Goal: Navigation & Orientation: Find specific page/section

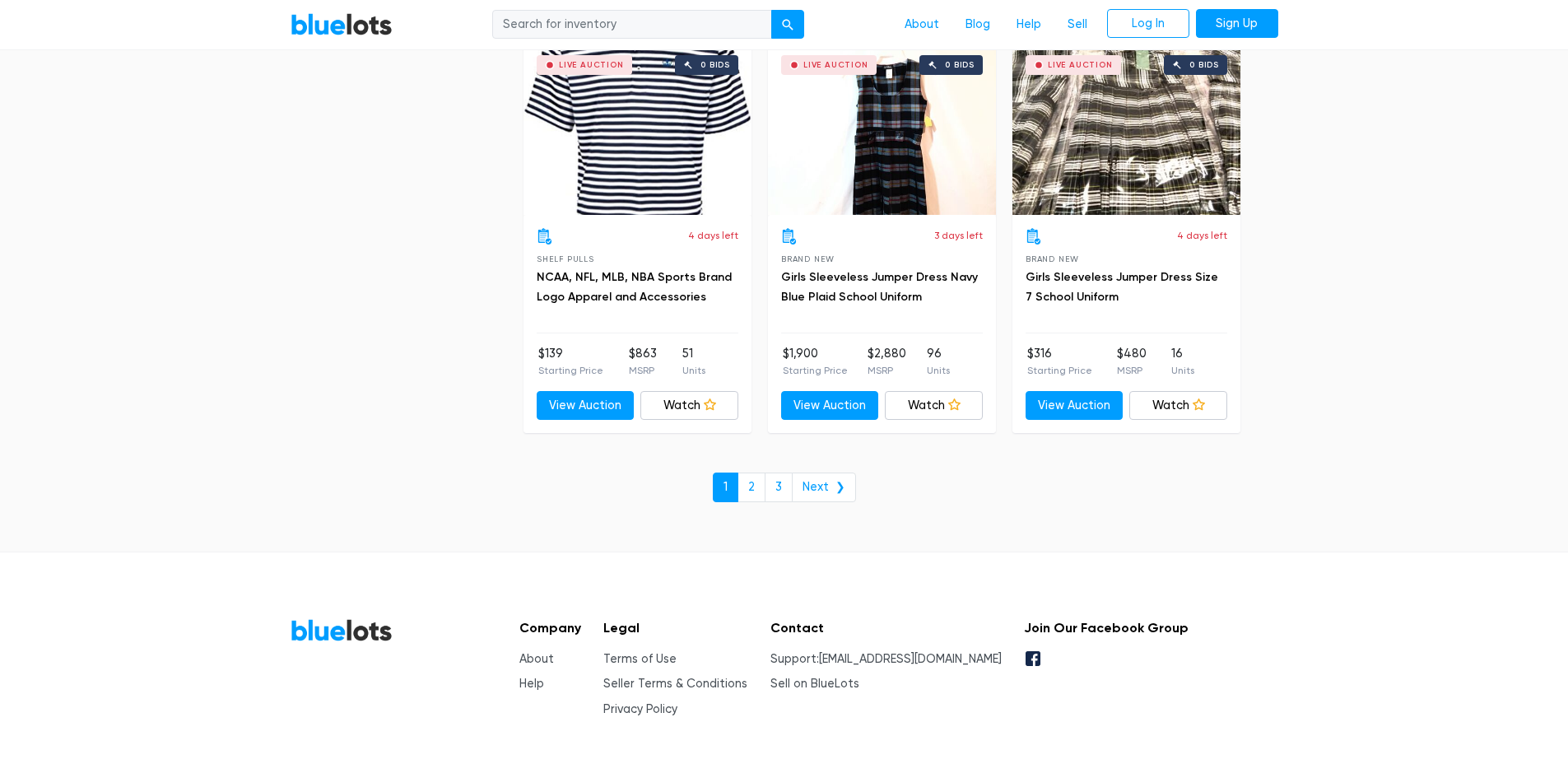
scroll to position [7091, 0]
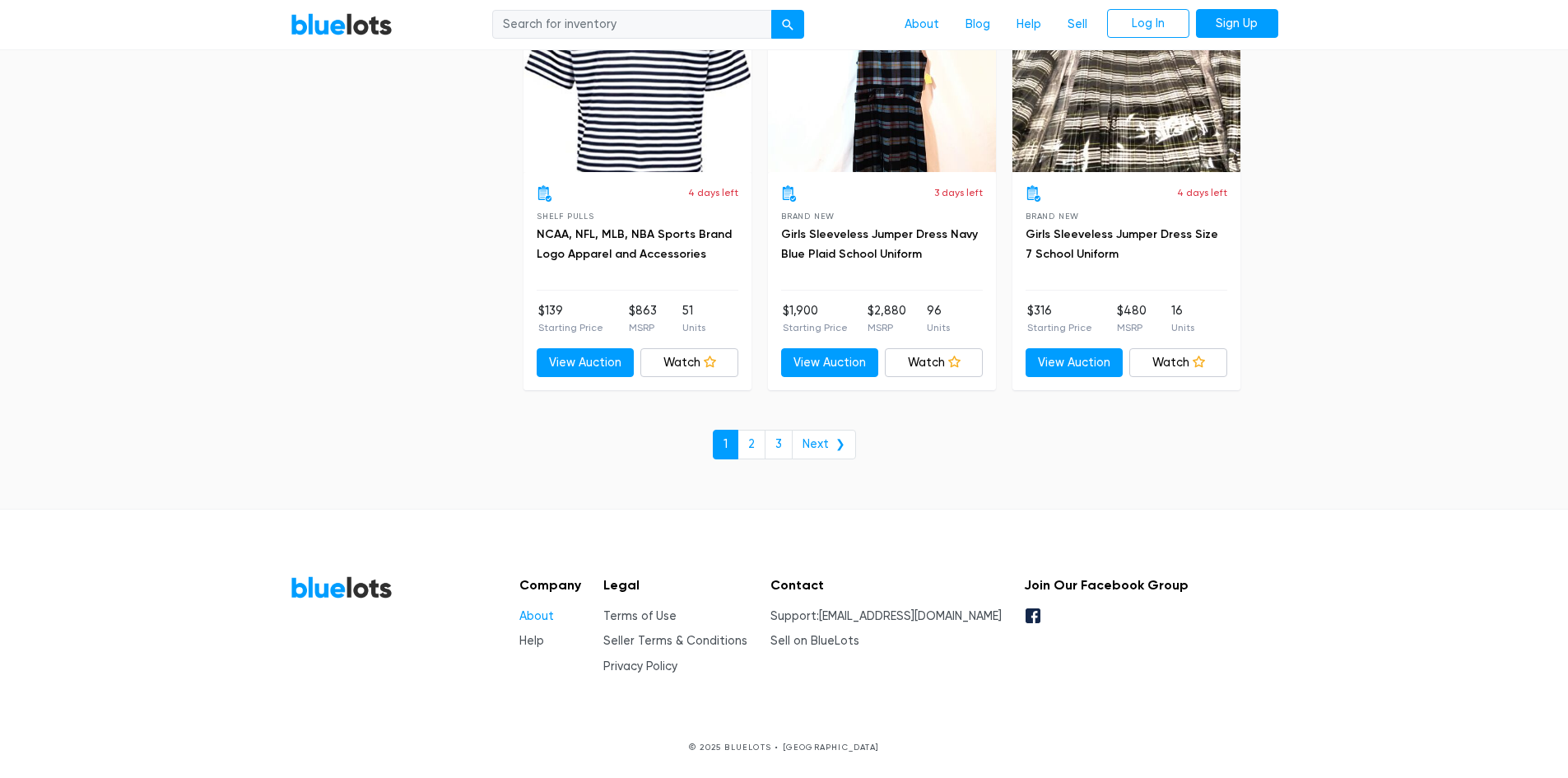
click at [533, 618] on link "About" at bounding box center [536, 616] width 35 height 14
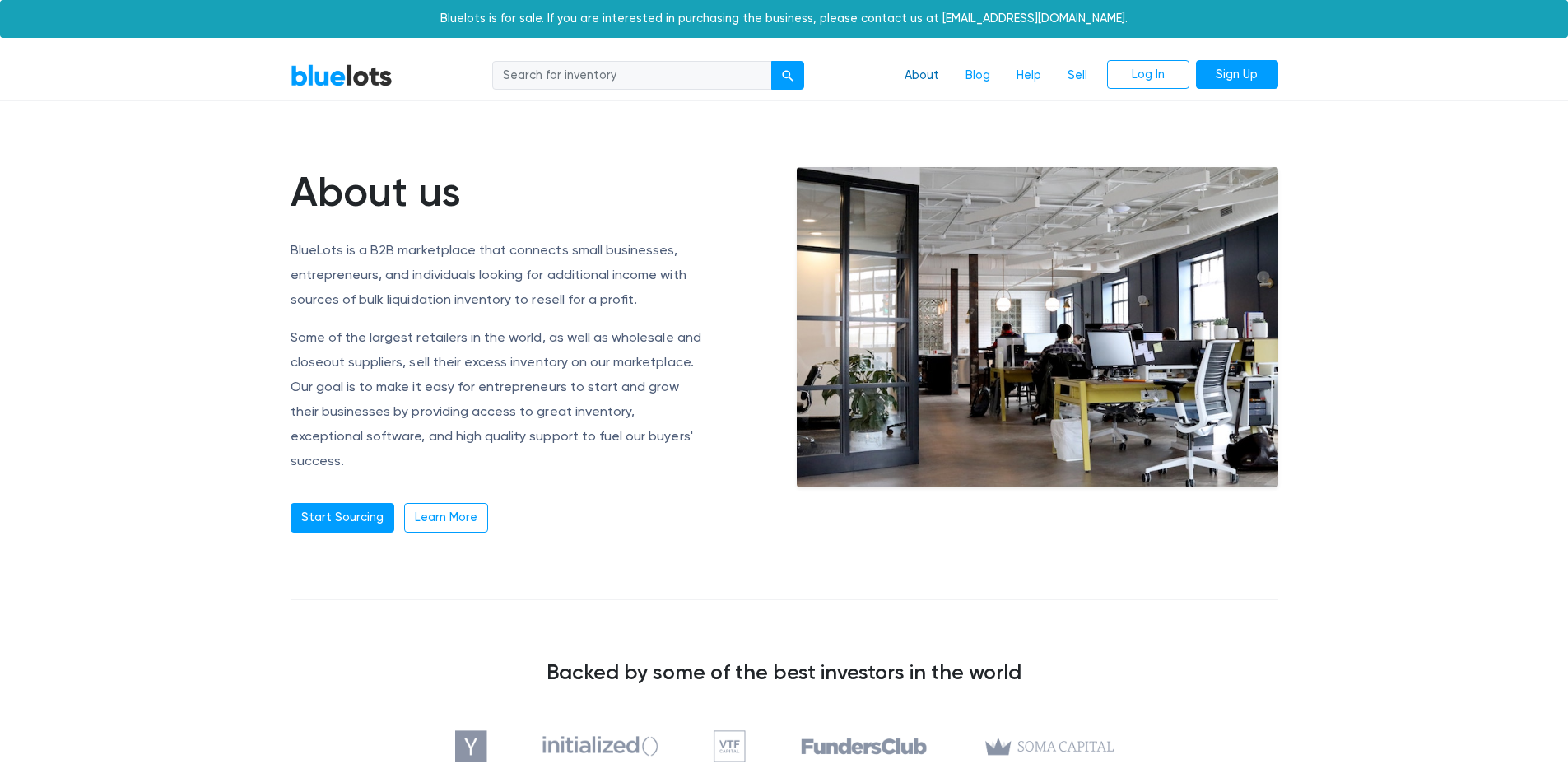
click at [927, 71] on link "About" at bounding box center [922, 76] width 61 height 31
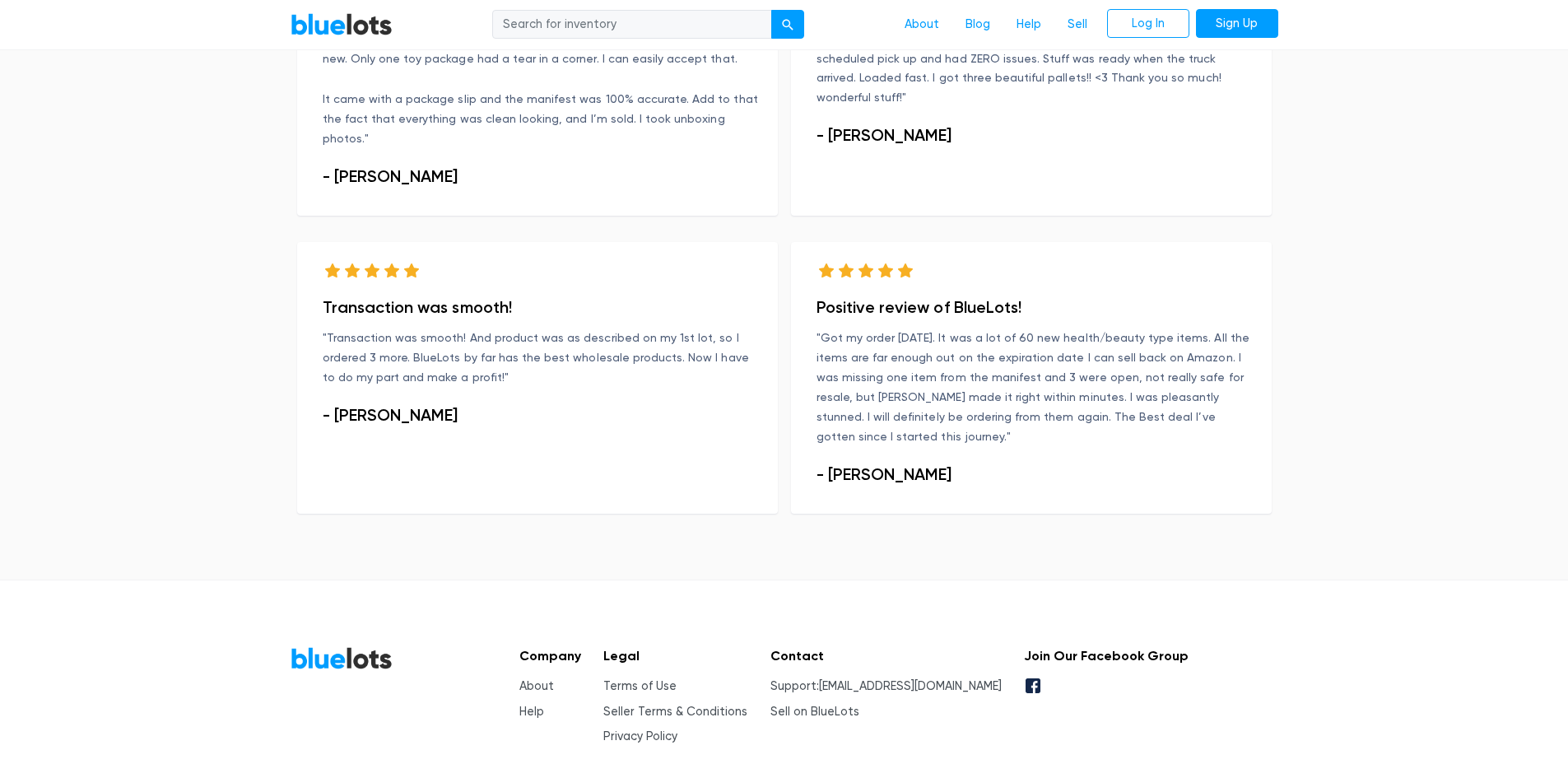
scroll to position [1068, 0]
